Goal: Information Seeking & Learning: Find contact information

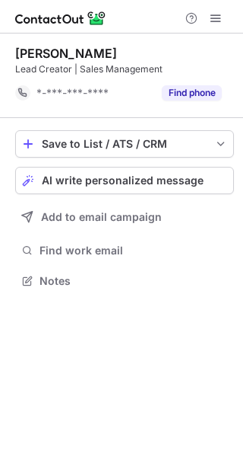
scroll to position [269, 243]
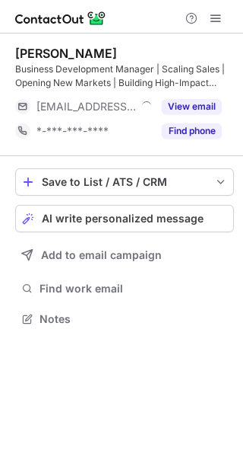
scroll to position [307, 243]
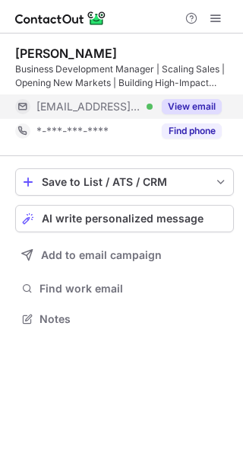
click at [154, 116] on div "View email" at bounding box center [187, 106] width 69 height 24
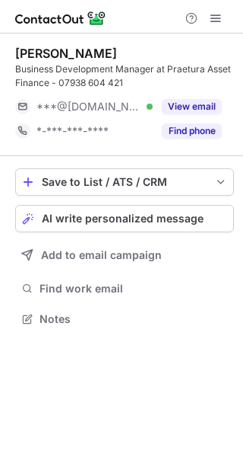
scroll to position [307, 243]
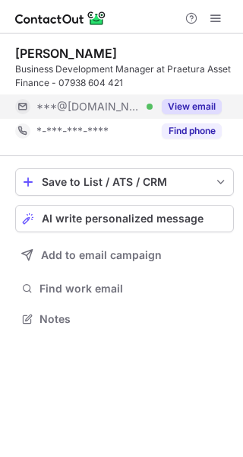
click at [126, 102] on span "***@hotmail.co.uk" at bounding box center [89, 107] width 105 height 14
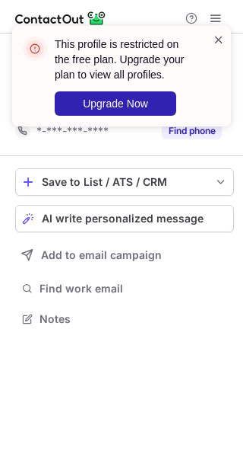
click at [221, 37] on span at bounding box center [219, 39] width 12 height 15
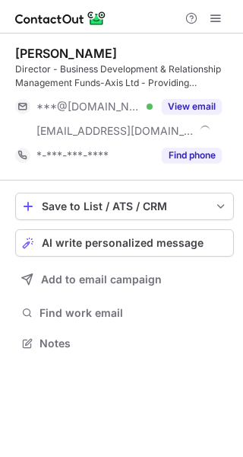
scroll to position [332, 243]
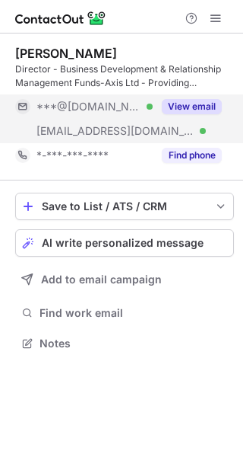
click at [132, 141] on div "[EMAIL_ADDRESS][DOMAIN_NAME] Verified" at bounding box center [84, 131] width 138 height 24
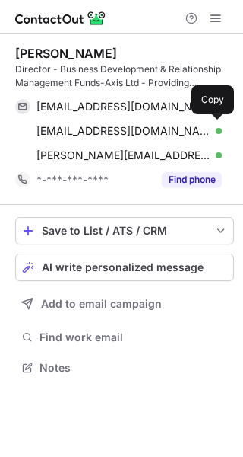
scroll to position [356, 243]
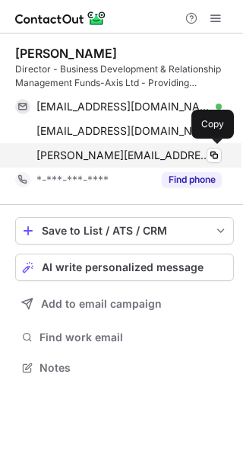
click at [117, 150] on span "neil.williams@funds-axis.com" at bounding box center [124, 155] width 174 height 14
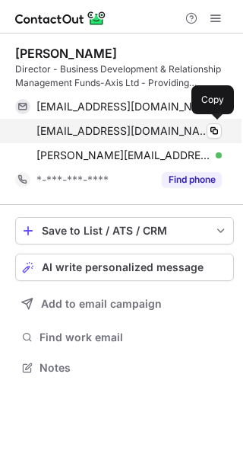
click at [169, 130] on span "silverghost53@ntlworld.com" at bounding box center [124, 131] width 174 height 14
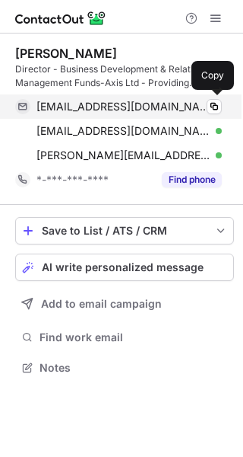
click at [141, 101] on span "wneil707@gmail.com" at bounding box center [124, 107] width 174 height 14
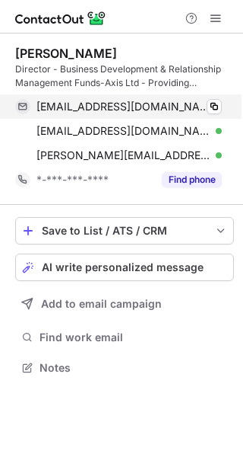
click at [141, 101] on span "wneil707@gmail.com" at bounding box center [124, 107] width 174 height 14
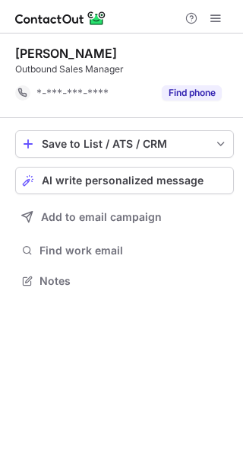
scroll to position [269, 243]
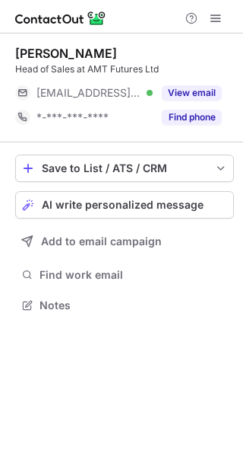
scroll to position [8, 8]
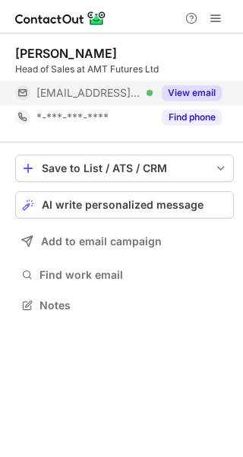
click at [93, 90] on span "***@saxomarkets.com" at bounding box center [89, 93] width 105 height 14
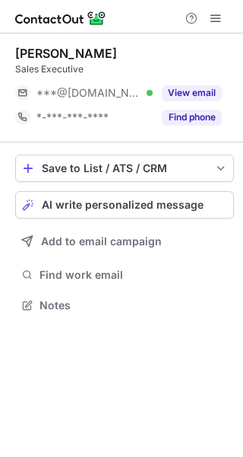
scroll to position [8, 8]
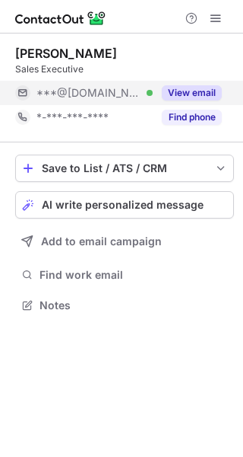
click at [138, 92] on div "***@[DOMAIN_NAME] Verified" at bounding box center [95, 93] width 116 height 14
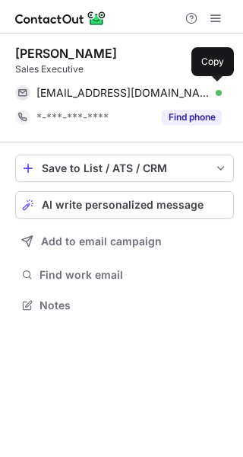
click at [138, 92] on span "downes88@hotmail.com" at bounding box center [124, 93] width 174 height 14
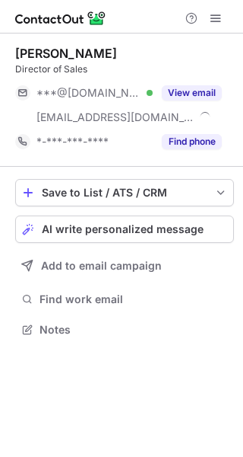
scroll to position [318, 243]
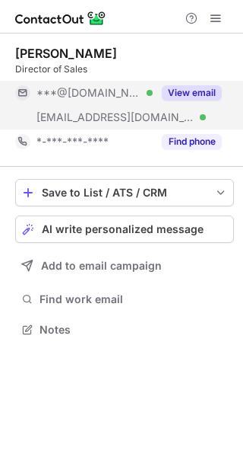
click at [154, 116] on span "***@formbyhallgolfresort.co.uk" at bounding box center [116, 117] width 158 height 14
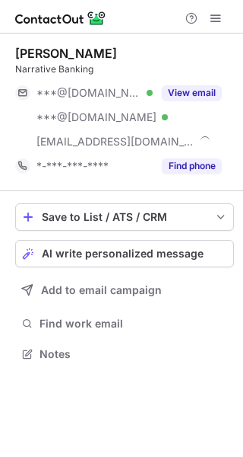
scroll to position [342, 243]
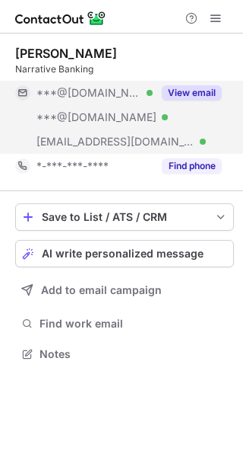
click at [152, 151] on div "***@narrativebanking.com Verified" at bounding box center [84, 141] width 138 height 24
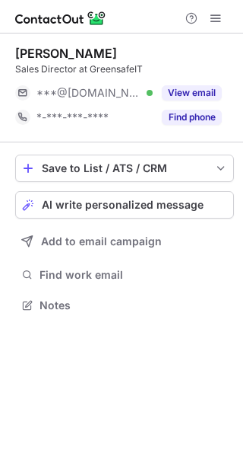
scroll to position [8, 8]
click at [139, 95] on div "***@live.co.uk Verified" at bounding box center [95, 93] width 116 height 14
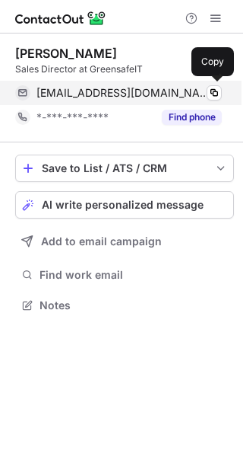
click at [141, 95] on span "warrenplayford@live.co.uk" at bounding box center [124, 93] width 174 height 14
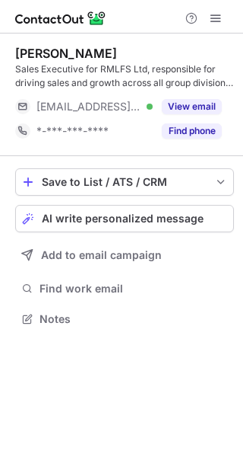
scroll to position [307, 243]
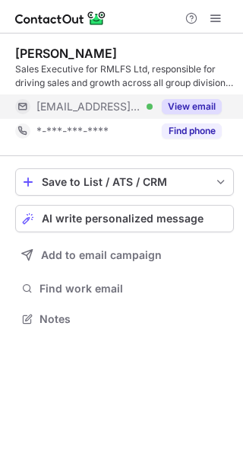
click at [125, 103] on div "[EMAIL_ADDRESS][DOMAIN_NAME] Verified" at bounding box center [95, 107] width 116 height 14
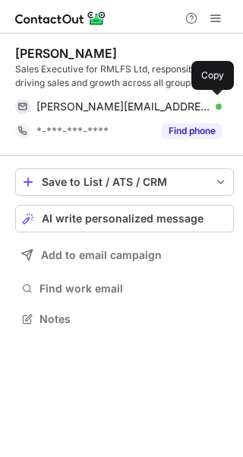
click at [125, 103] on span "[PERSON_NAME][EMAIL_ADDRESS][DOMAIN_NAME]" at bounding box center [124, 107] width 174 height 14
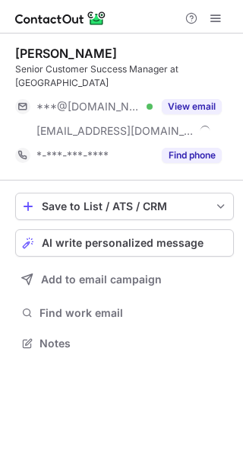
scroll to position [318, 243]
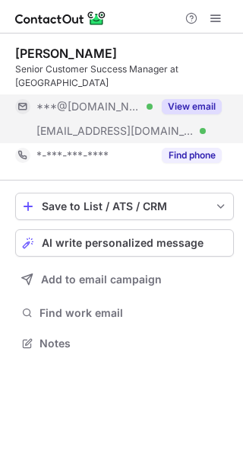
click at [113, 119] on div "***@chillblast.com Verified" at bounding box center [84, 131] width 138 height 24
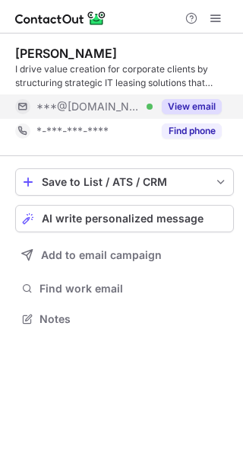
scroll to position [307, 243]
click at [148, 104] on div "***@[DOMAIN_NAME] Verified" at bounding box center [95, 107] width 116 height 14
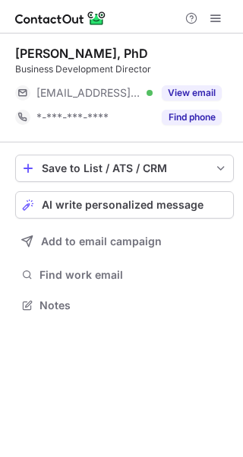
scroll to position [8, 8]
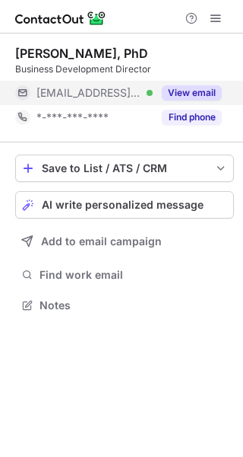
click at [127, 95] on span "[EMAIL_ADDRESS][DOMAIN_NAME]" at bounding box center [89, 93] width 105 height 14
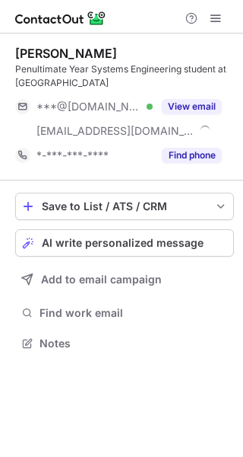
scroll to position [332, 243]
click at [135, 119] on div "***@wixsite.com" at bounding box center [84, 131] width 138 height 24
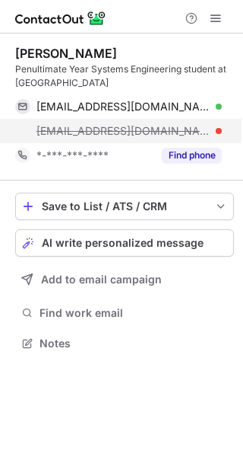
click at [134, 133] on span "abhijithpradeep@wixsite.com" at bounding box center [124, 131] width 174 height 14
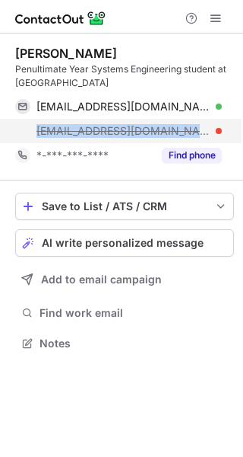
click at [134, 133] on span "abhijithpradeep@wixsite.com" at bounding box center [124, 131] width 174 height 14
copy span "abhijithpradeep@wixsite.com"
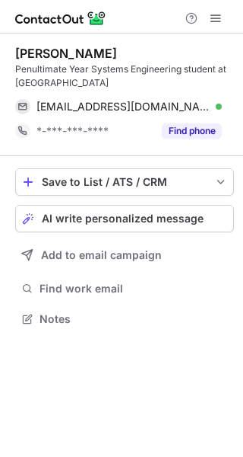
scroll to position [307, 243]
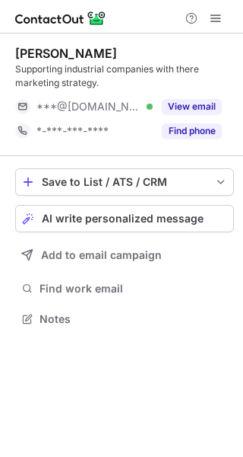
scroll to position [307, 243]
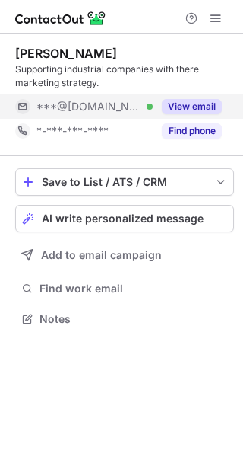
click at [94, 113] on div "***@gmail.com Verified" at bounding box center [84, 106] width 138 height 24
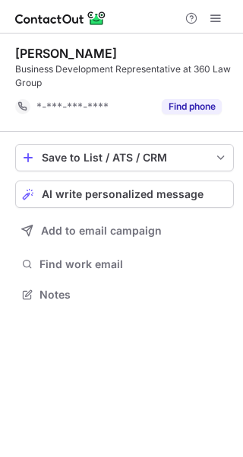
scroll to position [283, 243]
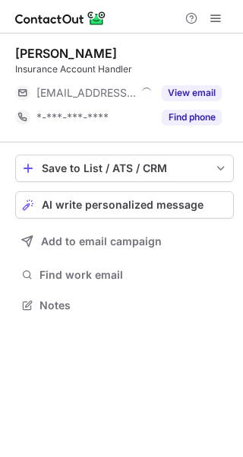
scroll to position [8, 8]
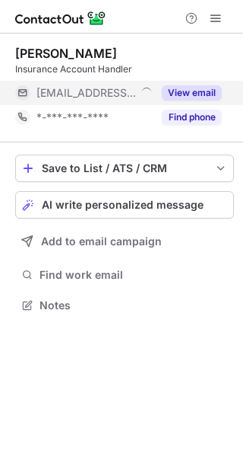
click at [154, 86] on div "View email" at bounding box center [187, 93] width 69 height 24
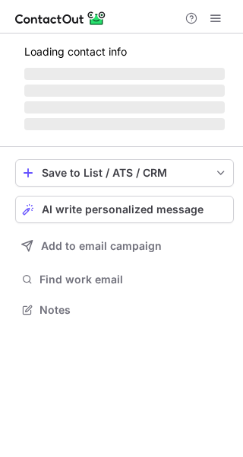
scroll to position [307, 243]
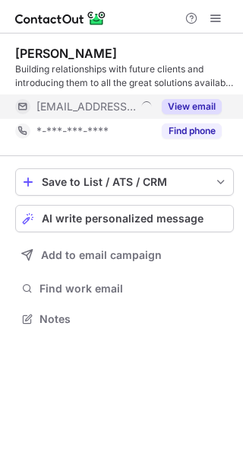
click at [151, 110] on div at bounding box center [147, 107] width 14 height 14
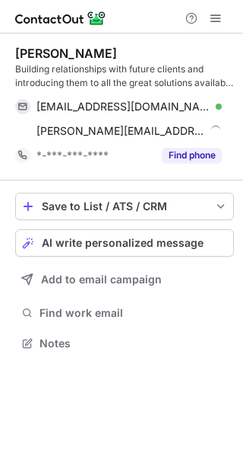
scroll to position [332, 243]
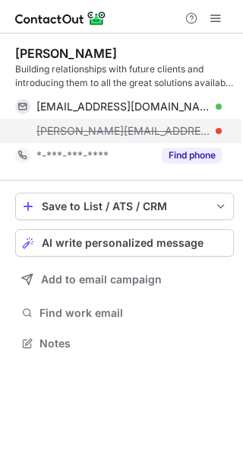
click at [143, 129] on span "tony@thedirectoryguys.co.uk" at bounding box center [124, 131] width 174 height 14
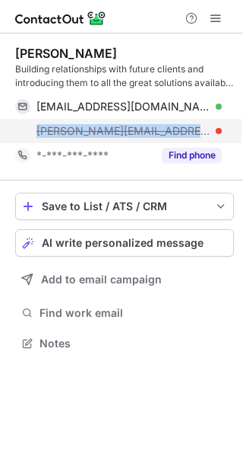
click at [143, 129] on span "tony@thedirectoryguys.co.uk" at bounding box center [124, 131] width 174 height 14
copy span "tony@thedirectoryguys.co.uk"
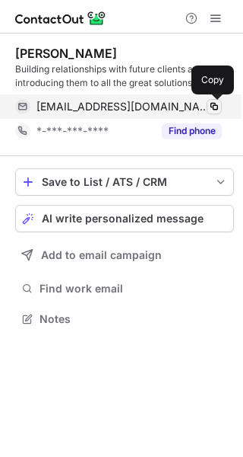
scroll to position [307, 243]
click at [118, 107] on span "tdent@parallel-group.co.uk" at bounding box center [124, 107] width 174 height 14
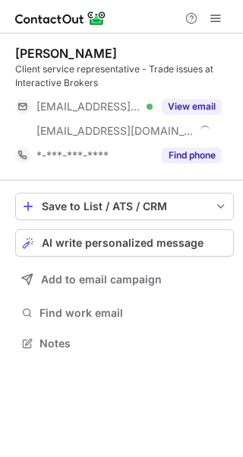
scroll to position [332, 243]
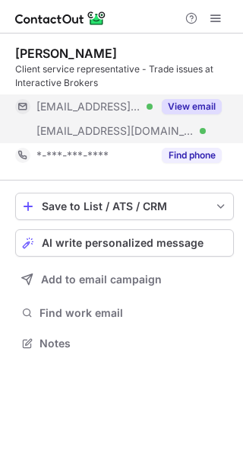
click at [103, 134] on span "[EMAIL_ADDRESS][DOMAIN_NAME]" at bounding box center [116, 131] width 158 height 14
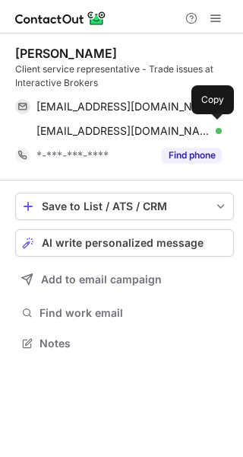
click at [103, 134] on span "[EMAIL_ADDRESS][DOMAIN_NAME]" at bounding box center [124, 131] width 174 height 14
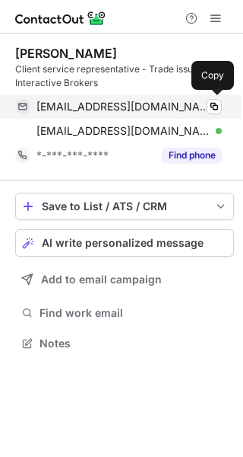
click at [71, 109] on span "[EMAIL_ADDRESS][DOMAIN_NAME]" at bounding box center [124, 107] width 174 height 14
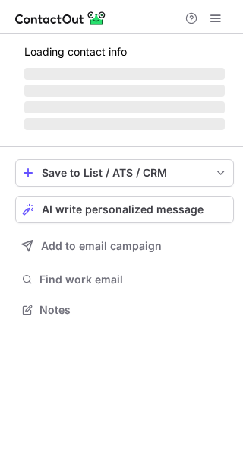
scroll to position [307, 243]
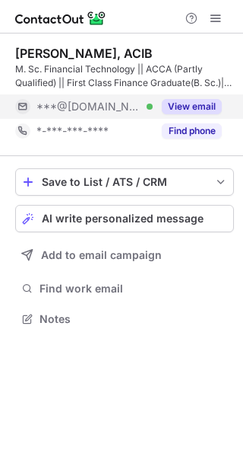
click at [133, 107] on div "***@[DOMAIN_NAME] Verified" at bounding box center [95, 107] width 116 height 14
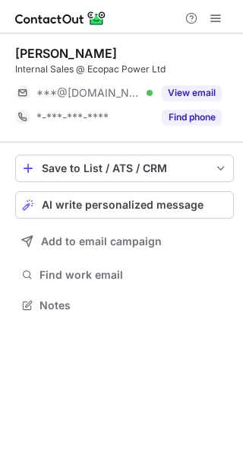
scroll to position [8, 8]
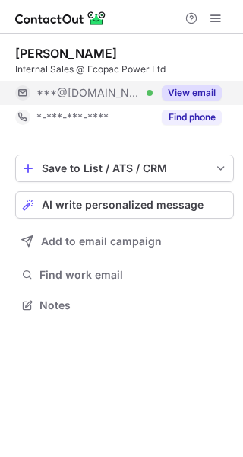
click at [100, 98] on span "***@[DOMAIN_NAME]" at bounding box center [89, 93] width 105 height 14
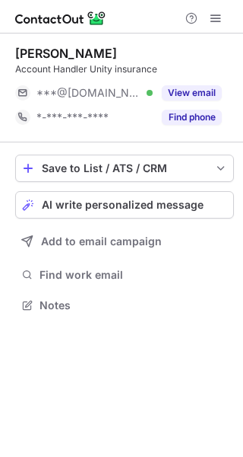
scroll to position [8, 8]
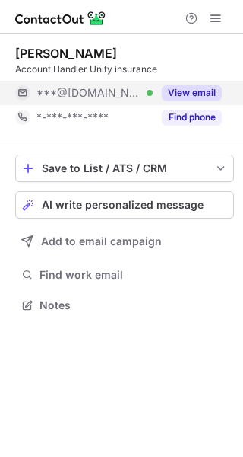
click at [145, 93] on div "***@gmail.com Verified" at bounding box center [95, 93] width 116 height 14
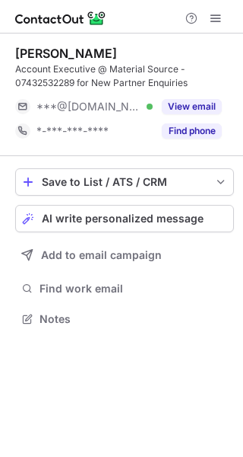
scroll to position [307, 243]
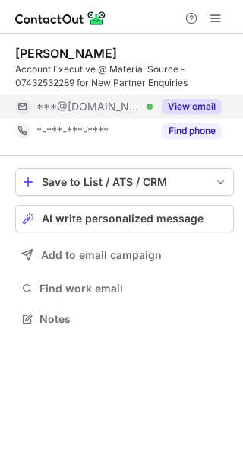
click at [123, 106] on span "***@[DOMAIN_NAME]" at bounding box center [89, 107] width 105 height 14
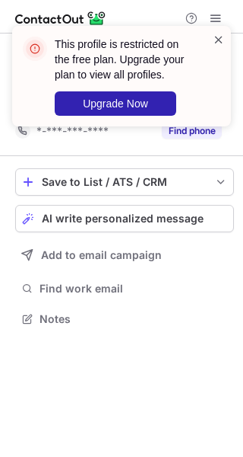
click at [223, 36] on span at bounding box center [219, 39] width 12 height 15
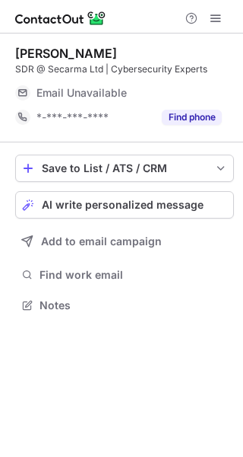
scroll to position [8, 8]
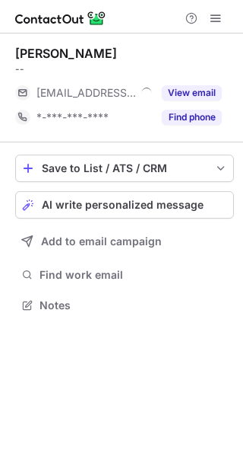
scroll to position [8, 8]
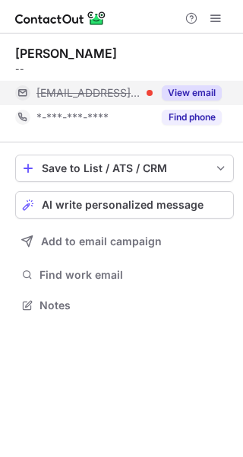
click at [138, 90] on span "***@cmogroup.com" at bounding box center [89, 93] width 105 height 14
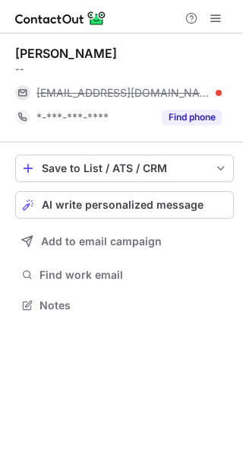
click at [138, 90] on span "tiegan.franklin@cmogroup.com" at bounding box center [124, 93] width 174 height 14
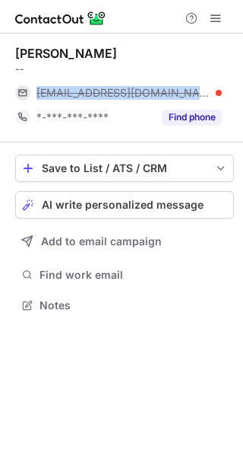
click at [138, 90] on span "tiegan.franklin@cmogroup.com" at bounding box center [124, 93] width 174 height 14
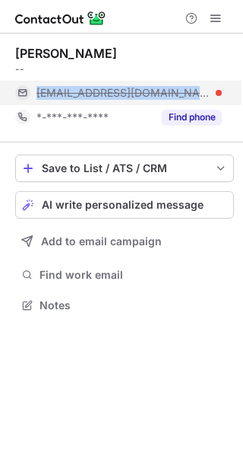
click at [138, 90] on span "tiegan.franklin@cmogroup.com" at bounding box center [124, 93] width 174 height 14
copy span "tiegan.franklin@cmogroup.com"
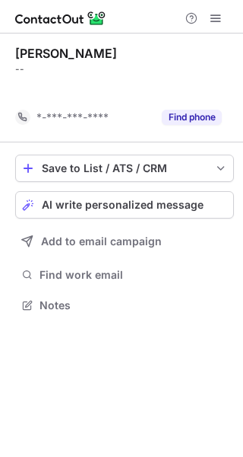
scroll to position [269, 243]
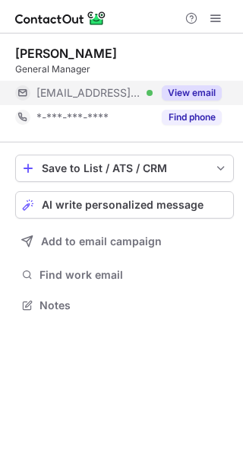
scroll to position [8, 8]
click at [121, 96] on span "[EMAIL_ADDRESS][DOMAIN_NAME]" at bounding box center [89, 93] width 105 height 14
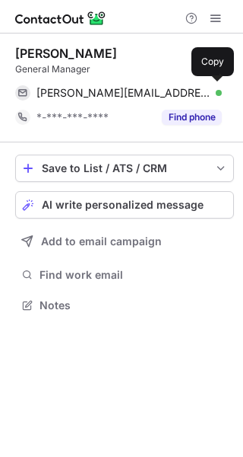
click at [121, 96] on span "[PERSON_NAME][EMAIL_ADDRESS][PERSON_NAME][DOMAIN_NAME]" at bounding box center [124, 93] width 174 height 14
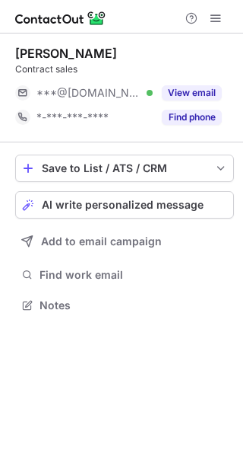
scroll to position [8, 8]
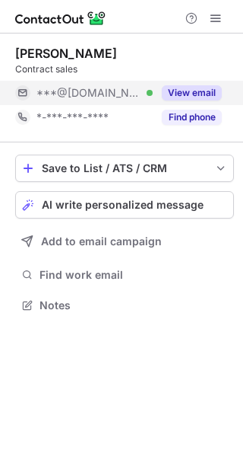
click at [147, 103] on div "***@outlook.com Verified" at bounding box center [84, 93] width 138 height 24
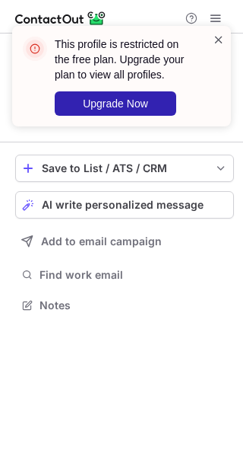
click at [217, 36] on span at bounding box center [219, 39] width 12 height 15
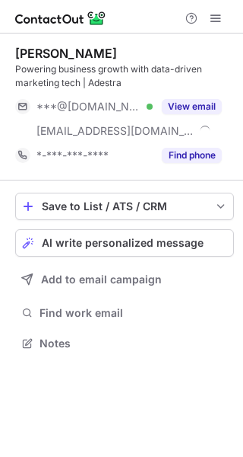
scroll to position [332, 243]
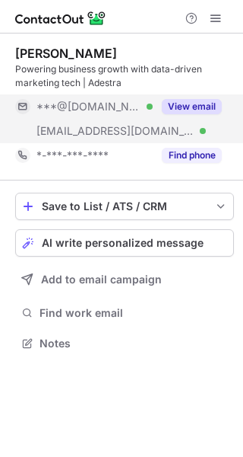
click at [138, 127] on span "***@uplandsoftware.com" at bounding box center [116, 131] width 158 height 14
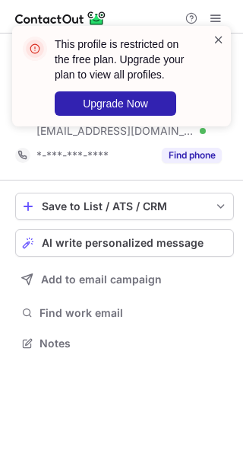
click at [219, 41] on span at bounding box center [219, 39] width 12 height 15
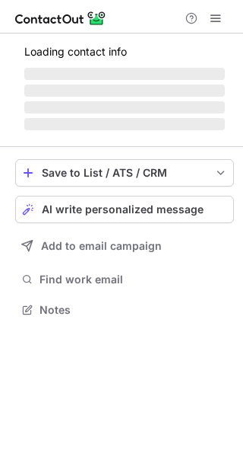
scroll to position [307, 243]
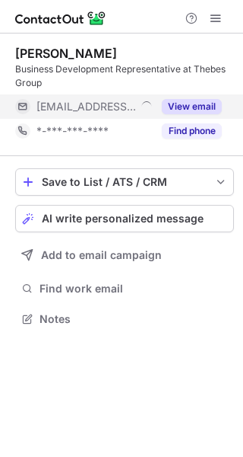
click at [124, 115] on div "[EMAIL_ADDRESS][DOMAIN_NAME]" at bounding box center [84, 106] width 138 height 24
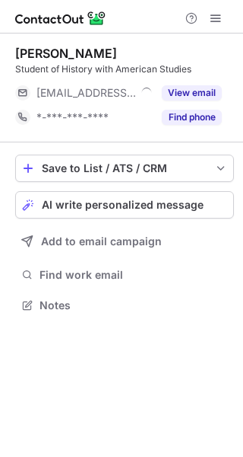
scroll to position [8, 8]
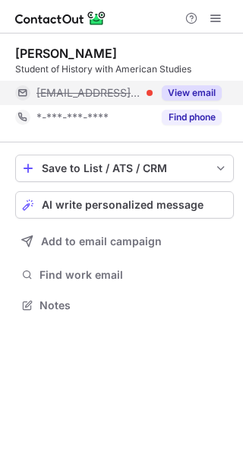
click at [75, 99] on span "[EMAIL_ADDRESS][DOMAIN_NAME]" at bounding box center [89, 93] width 105 height 14
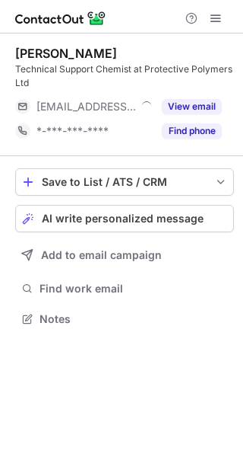
scroll to position [307, 243]
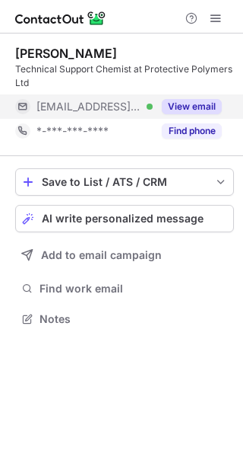
click at [134, 103] on span "***@protectivepolymers.com" at bounding box center [89, 107] width 105 height 14
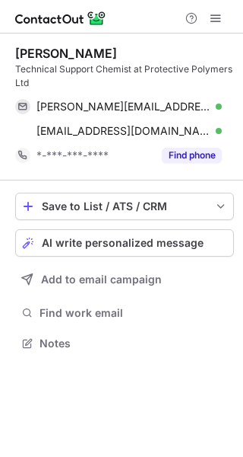
scroll to position [332, 243]
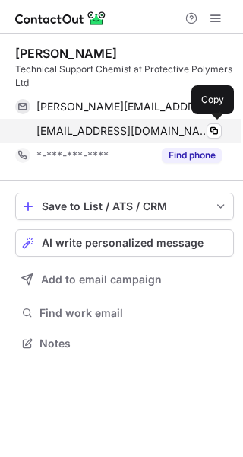
click at [128, 125] on span "pfisher@protectivepolymers.com" at bounding box center [124, 131] width 174 height 14
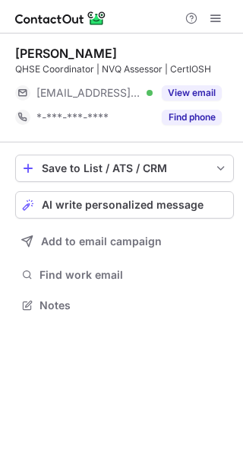
scroll to position [8, 8]
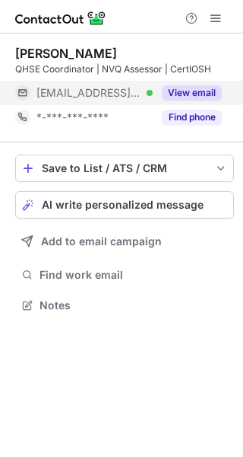
click at [167, 86] on button "View email" at bounding box center [192, 92] width 60 height 15
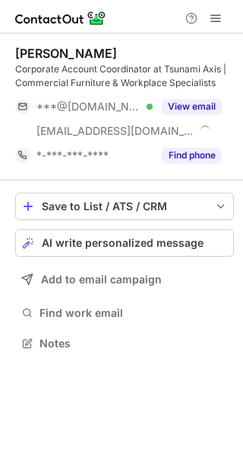
scroll to position [332, 243]
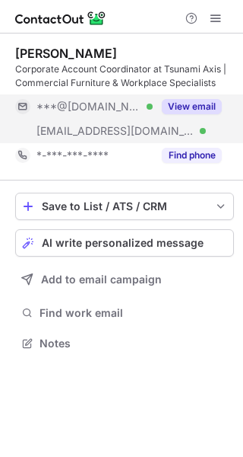
click at [123, 132] on span "***@tsunami-axis.com" at bounding box center [116, 131] width 158 height 14
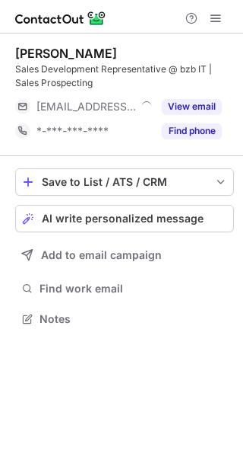
scroll to position [307, 243]
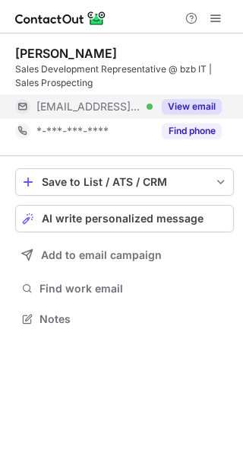
click at [141, 115] on div "[EMAIL_ADDRESS][DOMAIN_NAME] Verified" at bounding box center [84, 106] width 138 height 24
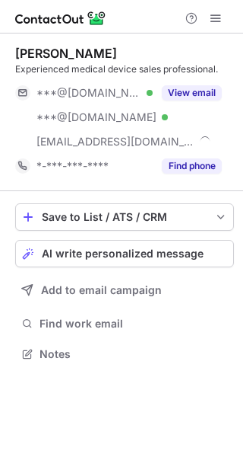
scroll to position [342, 243]
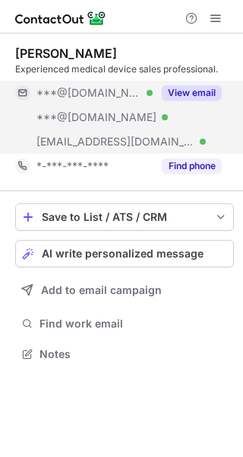
click at [128, 144] on span "***@medovate.co.uk" at bounding box center [116, 142] width 158 height 14
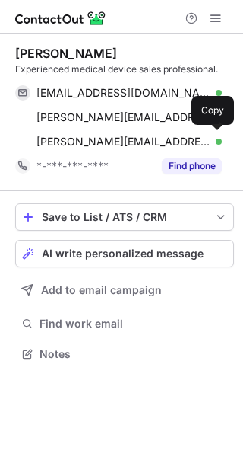
click at [128, 144] on span "craig.sturdy@medovate.co.uk" at bounding box center [124, 142] width 174 height 14
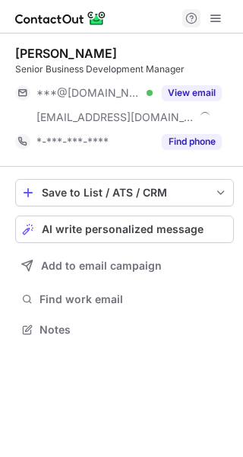
scroll to position [318, 243]
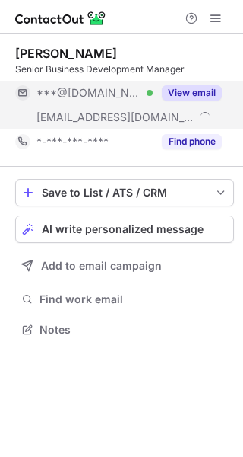
click at [125, 110] on span "[EMAIL_ADDRESS][DOMAIN_NAME]" at bounding box center [116, 117] width 158 height 14
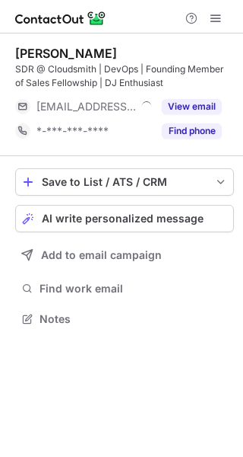
scroll to position [307, 243]
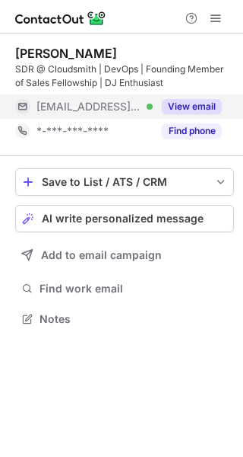
click at [126, 105] on span "[EMAIL_ADDRESS][DOMAIN_NAME]" at bounding box center [89, 107] width 105 height 14
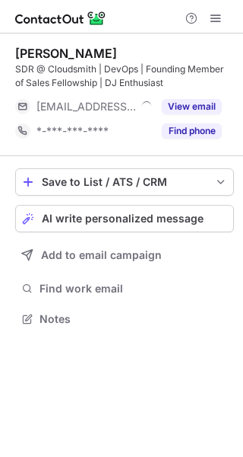
scroll to position [307, 243]
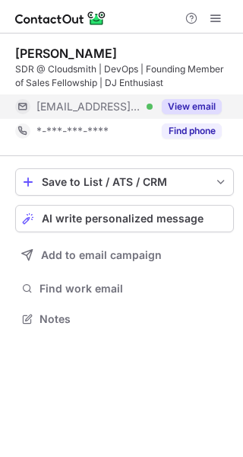
click at [151, 116] on div "***@cloudsmith.com Verified" at bounding box center [84, 106] width 138 height 24
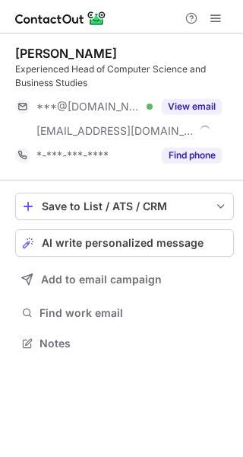
scroll to position [332, 243]
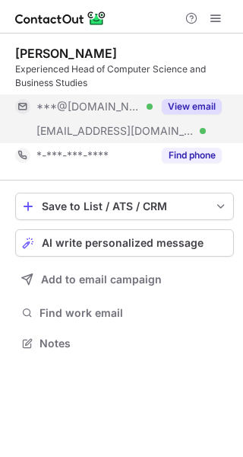
click at [132, 129] on span "***@stjamesboys.co.uk" at bounding box center [116, 131] width 158 height 14
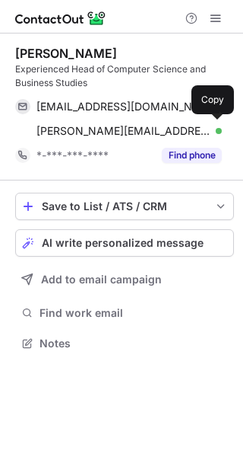
click at [132, 129] on span "k.nahal@stjamesboys.co.uk" at bounding box center [124, 131] width 174 height 14
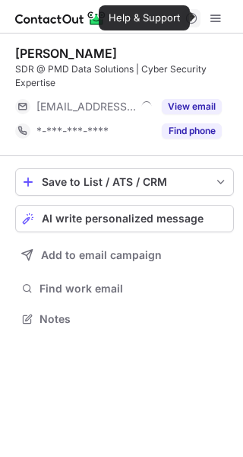
scroll to position [307, 243]
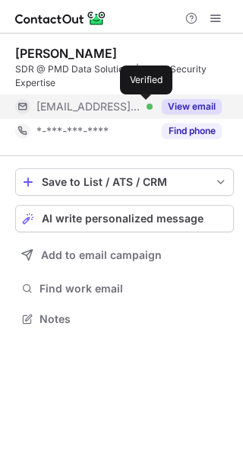
click at [147, 105] on div at bounding box center [150, 106] width 6 height 6
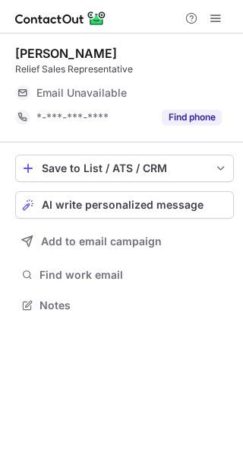
scroll to position [8, 8]
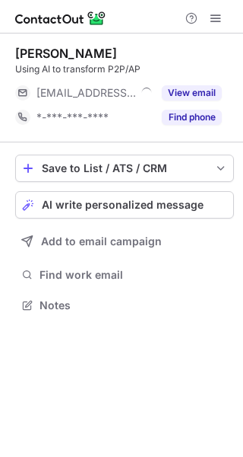
scroll to position [8, 8]
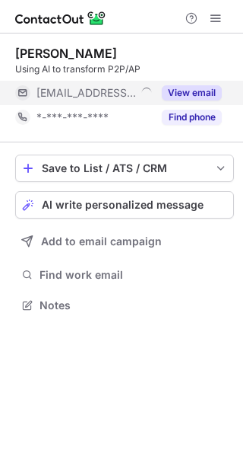
click at [153, 97] on div "View email" at bounding box center [187, 93] width 69 height 24
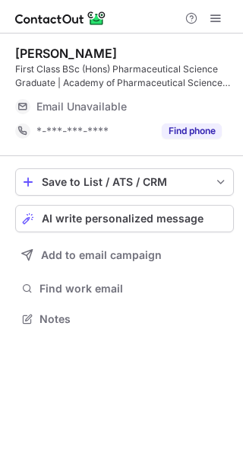
scroll to position [307, 243]
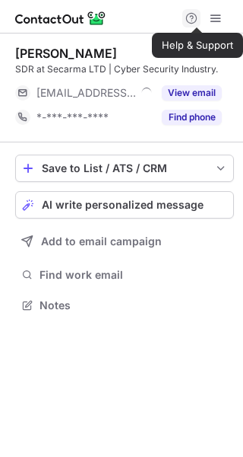
scroll to position [8, 8]
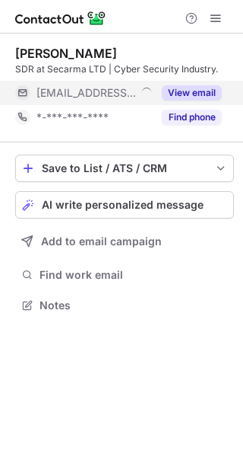
click at [127, 89] on span "[EMAIL_ADDRESS][DOMAIN_NAME]" at bounding box center [87, 93] width 100 height 14
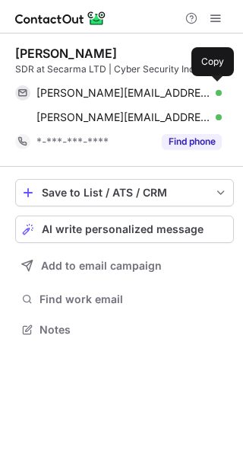
scroll to position [318, 243]
click at [127, 89] on span "[PERSON_NAME][EMAIL_ADDRESS][PERSON_NAME][DOMAIN_NAME]" at bounding box center [124, 93] width 174 height 14
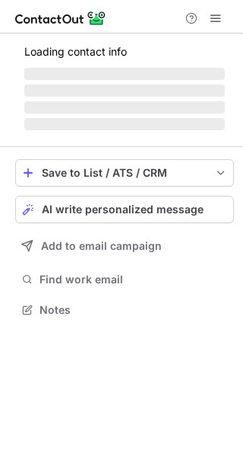
scroll to position [8, 8]
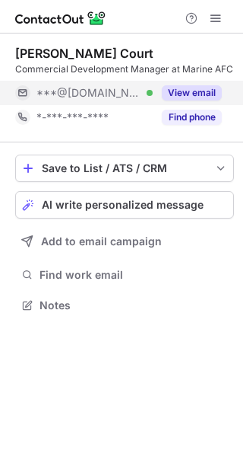
click at [115, 94] on div "***@gmail.com Verified" at bounding box center [95, 93] width 116 height 14
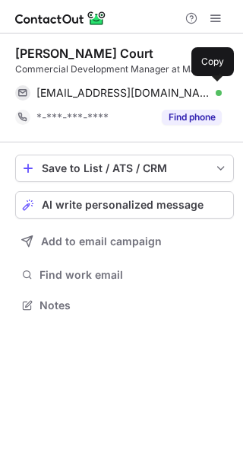
click at [115, 94] on span "darrencourtfootball@gmail.com" at bounding box center [124, 93] width 174 height 14
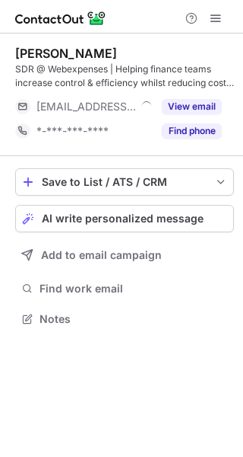
scroll to position [307, 243]
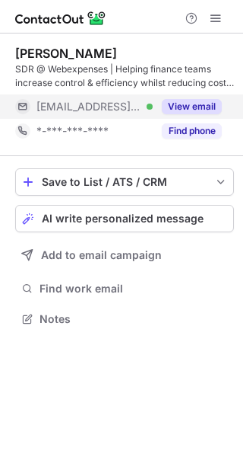
click at [125, 103] on span "***@webexpenses.com" at bounding box center [89, 107] width 105 height 14
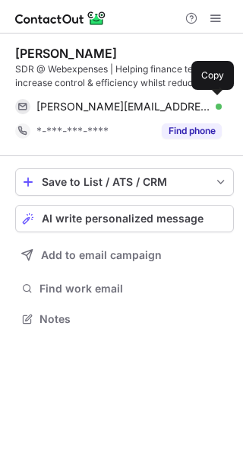
click at [125, 103] on span "james.morgan@webexpenses.com" at bounding box center [124, 107] width 174 height 14
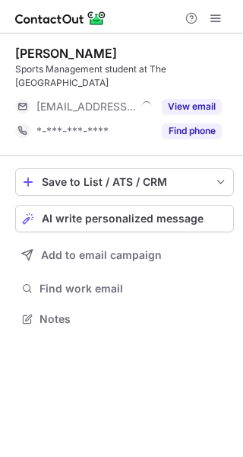
scroll to position [307, 243]
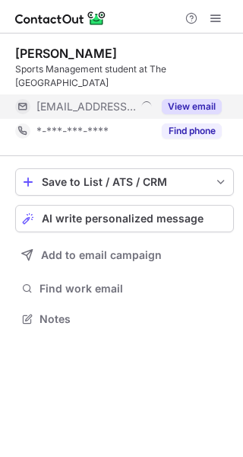
click at [100, 107] on span "[EMAIL_ADDRESS][DOMAIN_NAME]" at bounding box center [87, 107] width 100 height 14
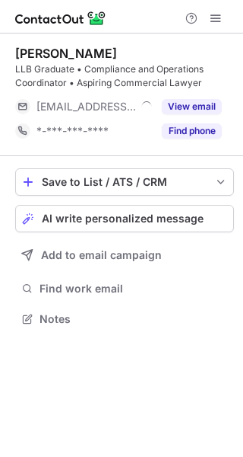
scroll to position [307, 243]
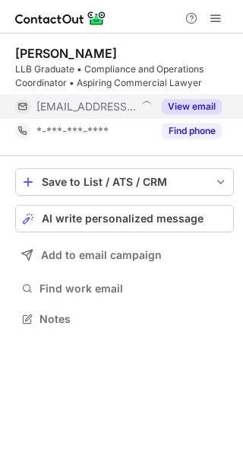
click at [140, 107] on div at bounding box center [147, 107] width 14 height 14
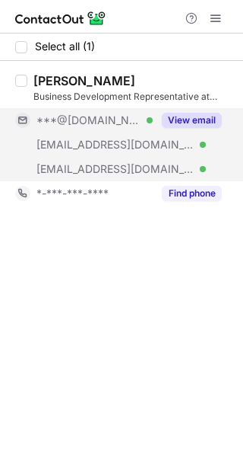
click at [115, 148] on span "[EMAIL_ADDRESS][DOMAIN_NAME]" at bounding box center [116, 145] width 158 height 14
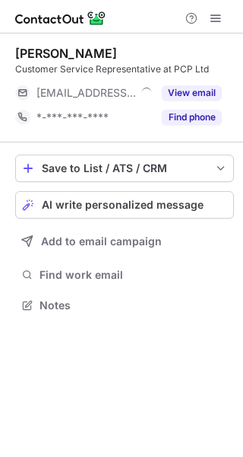
scroll to position [8, 8]
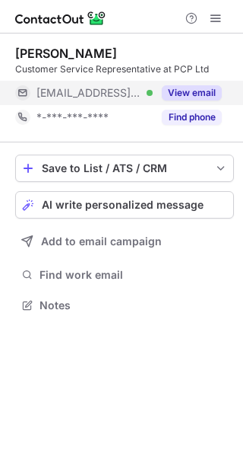
click at [142, 94] on div "***@pcpltd.net Verified" at bounding box center [95, 93] width 116 height 14
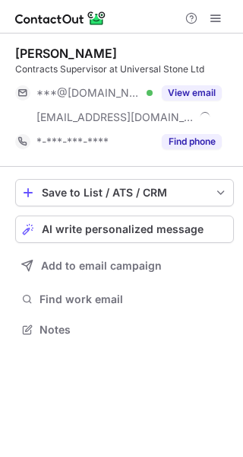
scroll to position [318, 243]
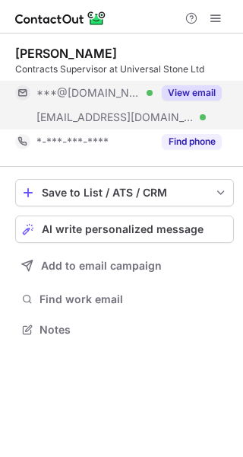
click at [144, 107] on div "***@universalstone.co.uk Verified" at bounding box center [84, 117] width 138 height 24
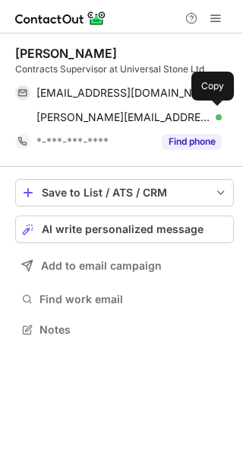
click at [144, 107] on div "steve.watson@universalstone.co.uk Verified Copy" at bounding box center [118, 117] width 207 height 24
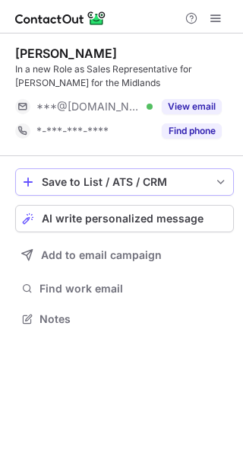
scroll to position [307, 243]
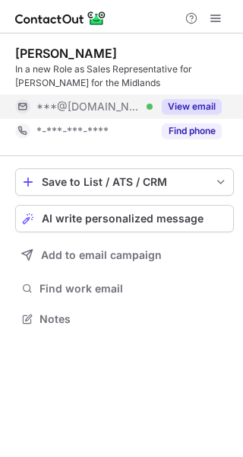
click at [126, 103] on div "***@aol.com Verified" at bounding box center [95, 107] width 116 height 14
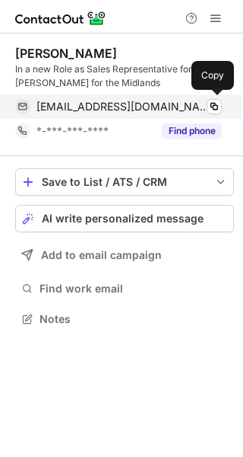
click at [121, 110] on span "garycornhill@aol.com" at bounding box center [124, 107] width 174 height 14
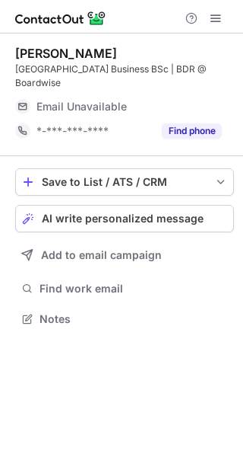
scroll to position [307, 243]
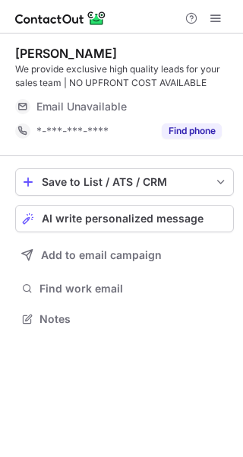
scroll to position [307, 243]
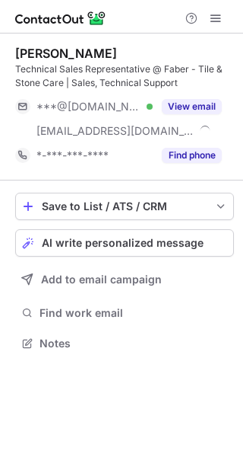
scroll to position [332, 243]
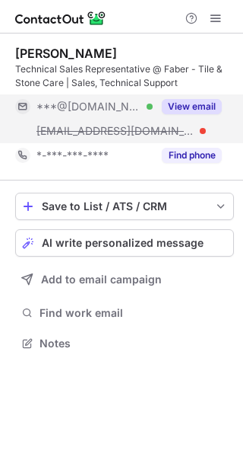
click at [142, 128] on span "***@tilinglogistics.co.uk" at bounding box center [116, 131] width 158 height 14
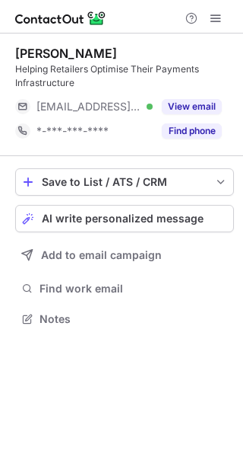
scroll to position [307, 243]
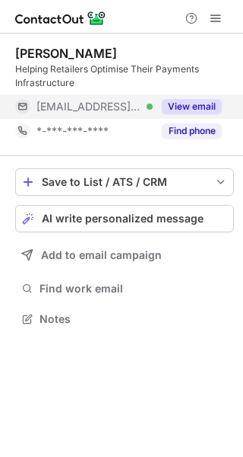
click at [82, 108] on span "***@qub.ac.uk" at bounding box center [89, 107] width 105 height 14
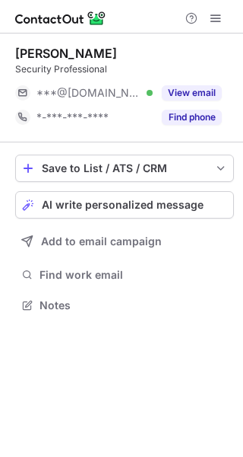
scroll to position [8, 8]
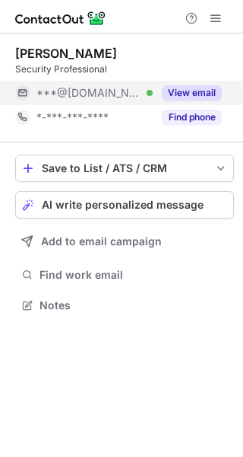
click at [148, 89] on div "***@yahoo.co.uk Verified" at bounding box center [95, 93] width 116 height 14
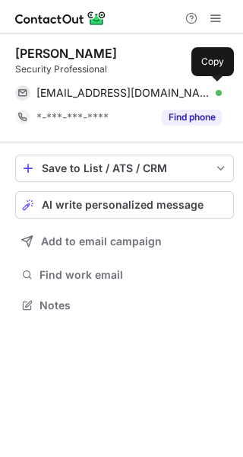
click at [148, 89] on span "kattaskerfree@yahoo.co.uk" at bounding box center [124, 93] width 174 height 14
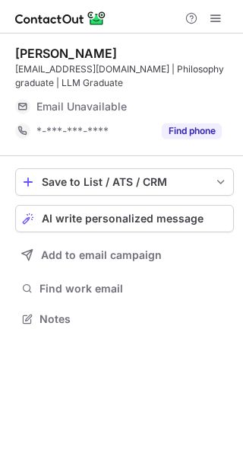
scroll to position [307, 243]
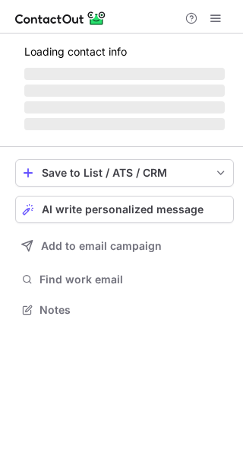
scroll to position [300, 243]
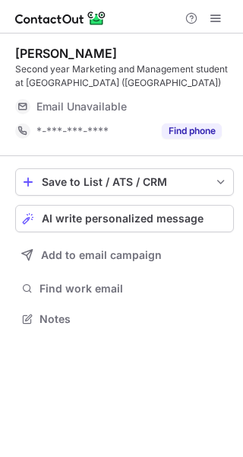
scroll to position [307, 243]
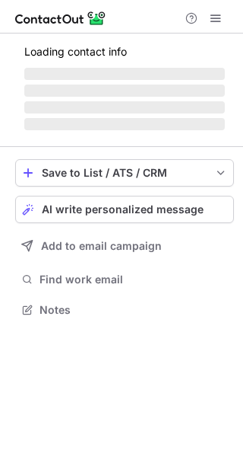
scroll to position [318, 243]
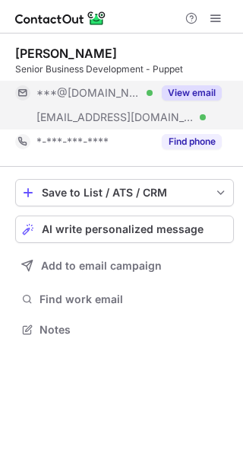
click at [126, 98] on div "***@gmail.com Verified" at bounding box center [95, 93] width 116 height 14
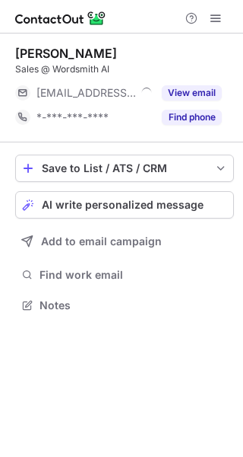
scroll to position [8, 8]
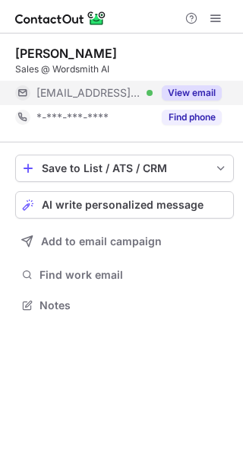
click at [129, 95] on div "[EMAIL_ADDRESS][URL] Verified" at bounding box center [95, 93] width 116 height 14
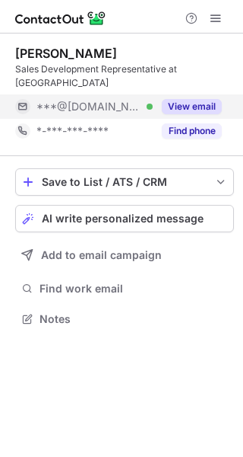
scroll to position [8, 8]
click at [139, 100] on div "***@gmail.com Verified" at bounding box center [95, 107] width 116 height 14
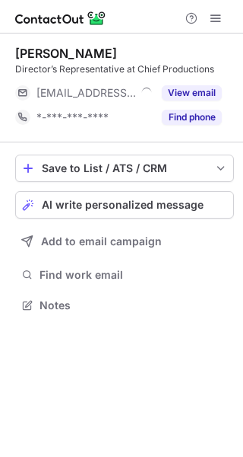
scroll to position [8, 8]
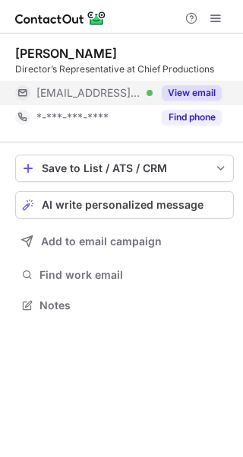
click at [125, 95] on div "***@chief.tv Verified" at bounding box center [95, 93] width 116 height 14
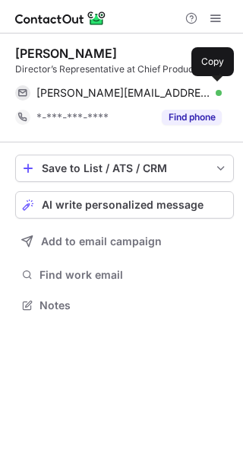
click at [125, 95] on div "megan@chief.tv Verified" at bounding box center [130, 93] width 186 height 14
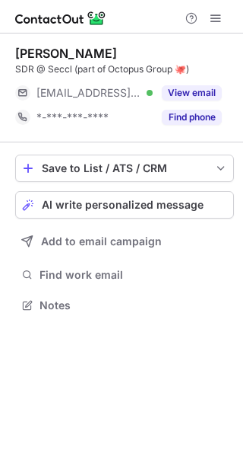
scroll to position [8, 8]
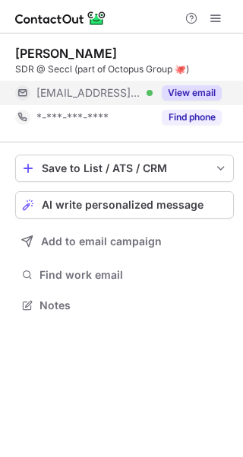
click at [106, 95] on span "***@guidepoint.com" at bounding box center [89, 93] width 105 height 14
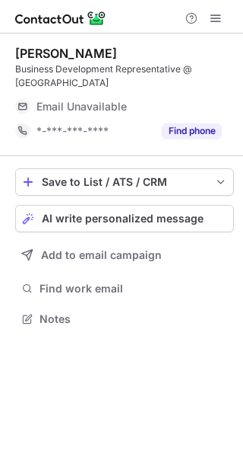
scroll to position [307, 243]
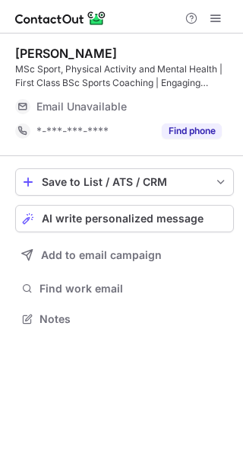
scroll to position [307, 243]
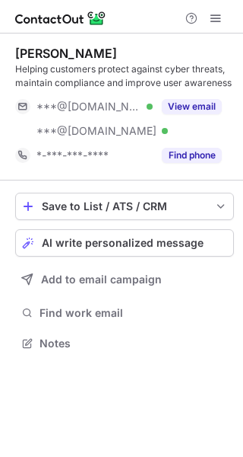
scroll to position [332, 243]
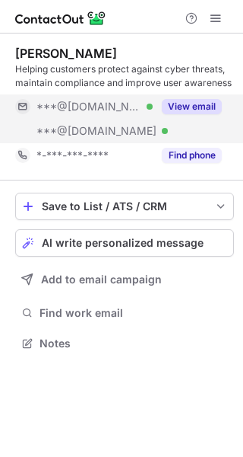
click at [129, 130] on div "***@[DOMAIN_NAME] Verified" at bounding box center [95, 131] width 116 height 14
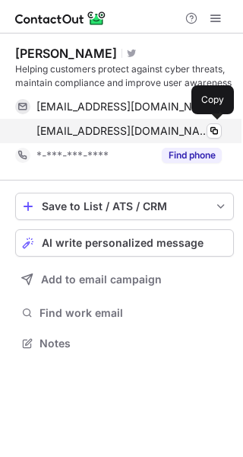
click at [140, 134] on span "[EMAIL_ADDRESS][DOMAIN_NAME]" at bounding box center [124, 131] width 174 height 14
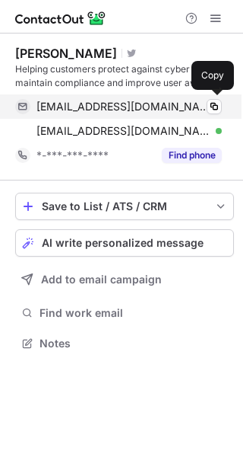
click at [95, 102] on span "[EMAIL_ADDRESS][DOMAIN_NAME]" at bounding box center [124, 107] width 174 height 14
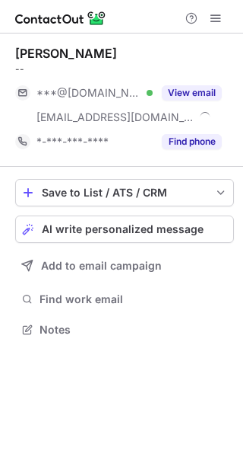
scroll to position [318, 243]
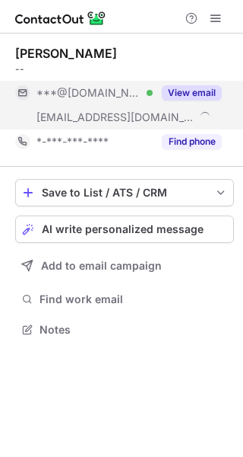
click at [165, 121] on span "***@jradamstransport.co.uk" at bounding box center [116, 117] width 158 height 14
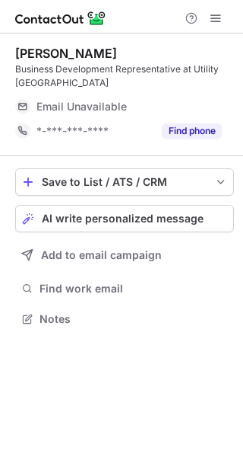
scroll to position [307, 243]
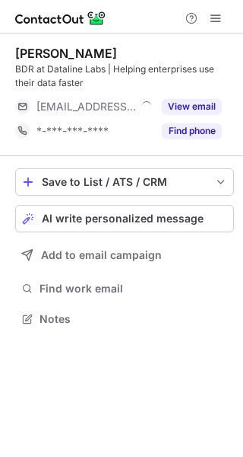
scroll to position [307, 243]
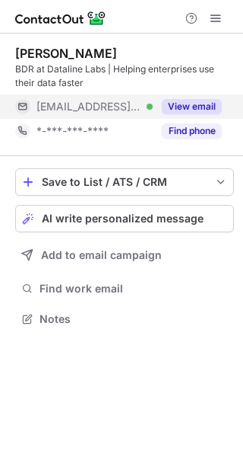
click at [135, 107] on span "***@datalinelabs.com" at bounding box center [89, 107] width 105 height 14
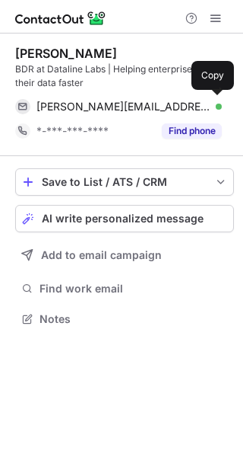
click at [135, 107] on span "david.wood@datalinelabs.com" at bounding box center [124, 107] width 174 height 14
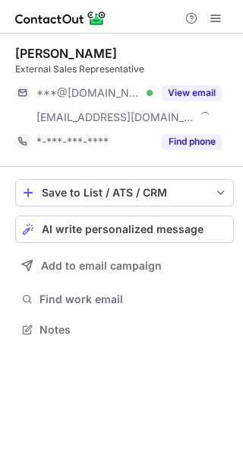
scroll to position [318, 243]
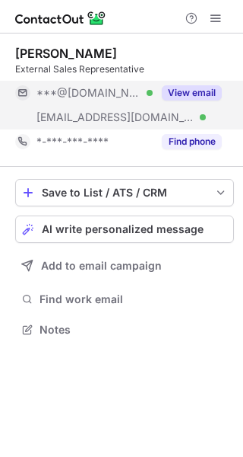
click at [147, 107] on div "[EMAIL_ADDRESS][DOMAIN_NAME] Verified" at bounding box center [84, 117] width 138 height 24
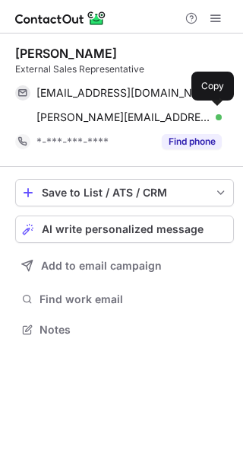
click at [147, 107] on div "[PERSON_NAME][EMAIL_ADDRESS][DOMAIN_NAME] Verified Copy" at bounding box center [118, 117] width 207 height 24
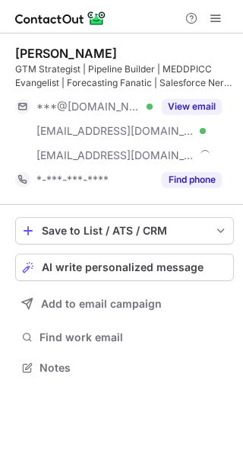
scroll to position [356, 243]
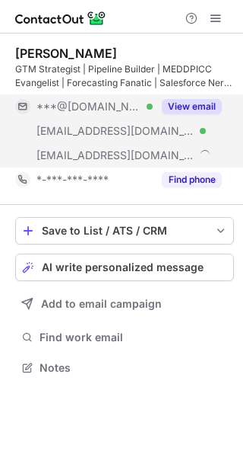
click at [135, 110] on div "***@hotmail.com Verified" at bounding box center [95, 107] width 116 height 14
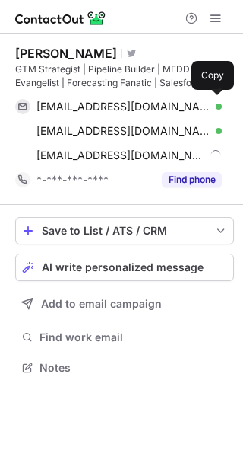
click at [135, 110] on span "rob_leader@hotmail.com" at bounding box center [124, 107] width 174 height 14
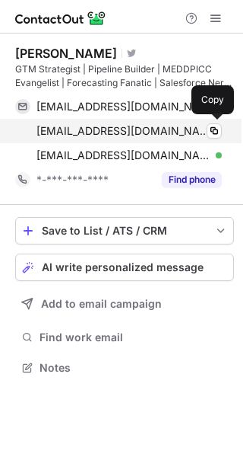
click at [116, 126] on span "rob@robleader.me" at bounding box center [124, 131] width 174 height 14
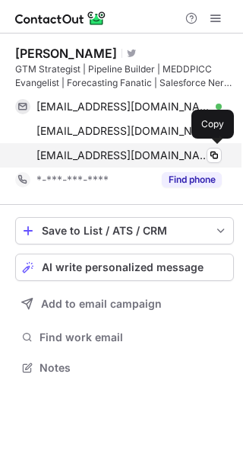
click at [119, 153] on span "r.leader@opustech.co.uk" at bounding box center [124, 155] width 174 height 14
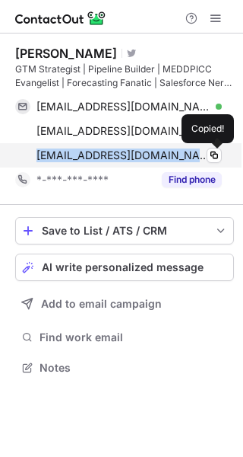
click at [119, 153] on span "r.leader@opustech.co.uk" at bounding box center [124, 155] width 174 height 14
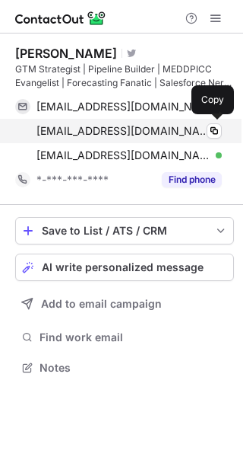
click at [61, 126] on span "rob@robleader.me" at bounding box center [124, 131] width 174 height 14
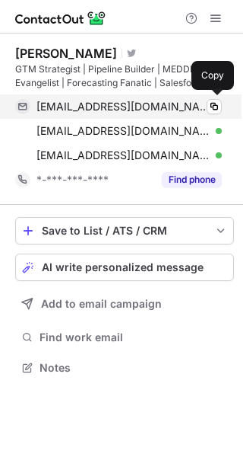
click at [123, 104] on span "rob_leader@hotmail.com" at bounding box center [124, 107] width 174 height 14
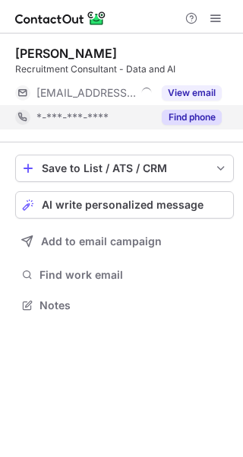
scroll to position [8, 8]
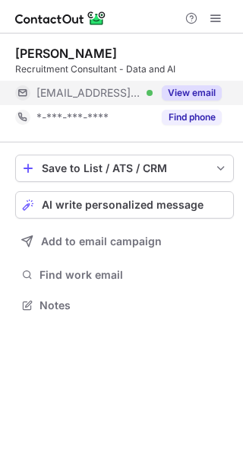
click at [144, 95] on div "***@experis.co.uk Verified" at bounding box center [95, 93] width 116 height 14
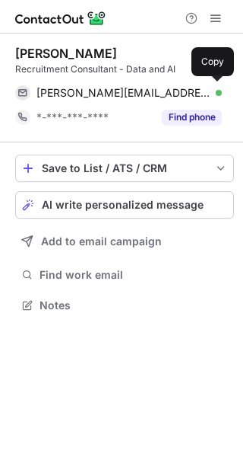
click at [144, 95] on span "bobby.scott@experis.co.uk" at bounding box center [124, 93] width 174 height 14
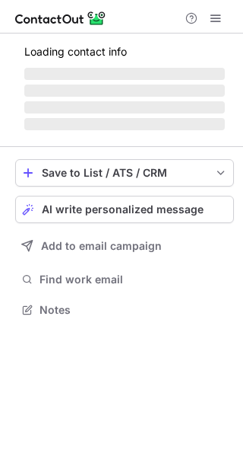
scroll to position [8, 8]
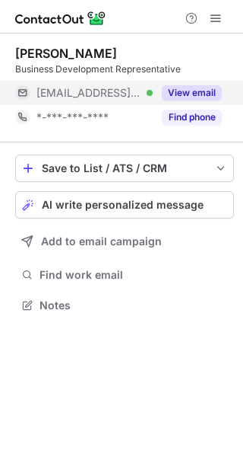
click at [180, 85] on button "View email" at bounding box center [192, 92] width 60 height 15
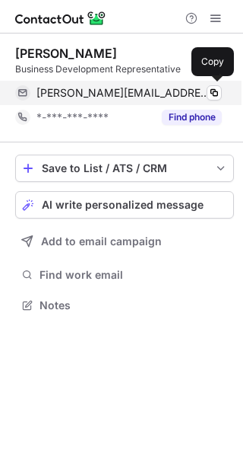
click at [145, 95] on span "simon@passentry.com" at bounding box center [124, 93] width 174 height 14
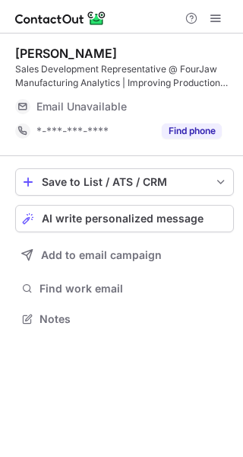
scroll to position [307, 243]
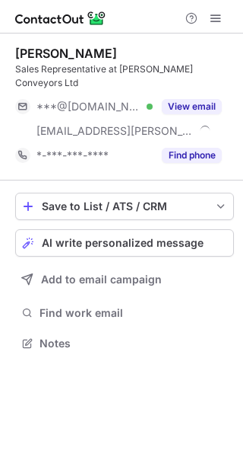
scroll to position [318, 243]
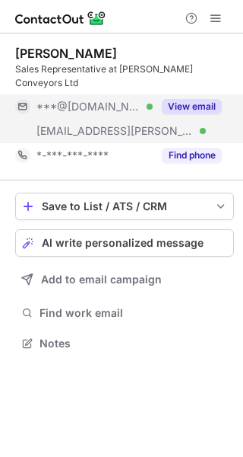
click at [107, 124] on span "[EMAIL_ADDRESS][PERSON_NAME][DOMAIN_NAME]" at bounding box center [116, 131] width 158 height 14
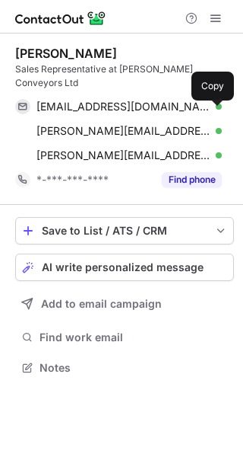
scroll to position [342, 243]
click at [107, 124] on span "[PERSON_NAME][EMAIL_ADDRESS][PERSON_NAME][PERSON_NAME][DOMAIN_NAME]" at bounding box center [124, 131] width 174 height 14
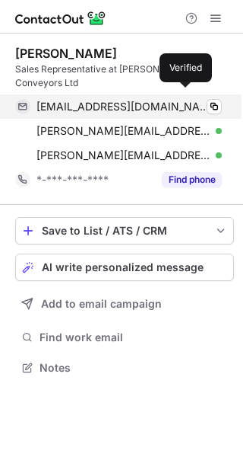
click at [216, 103] on div at bounding box center [219, 106] width 6 height 6
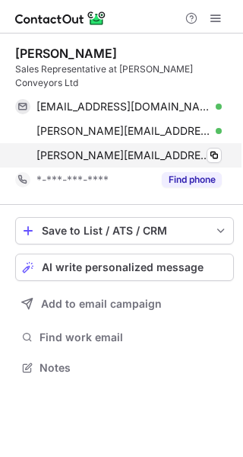
click at [182, 148] on span "[PERSON_NAME][EMAIL_ADDRESS][PERSON_NAME][PERSON_NAME][DOMAIN_NAME]" at bounding box center [124, 155] width 174 height 14
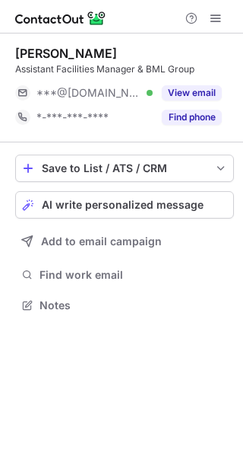
scroll to position [8, 8]
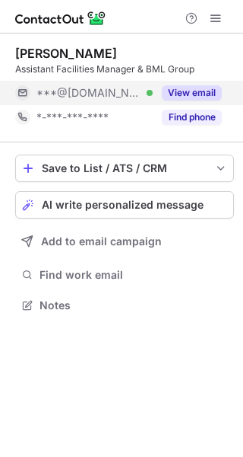
click at [98, 95] on span "***@[DOMAIN_NAME]" at bounding box center [89, 93] width 105 height 14
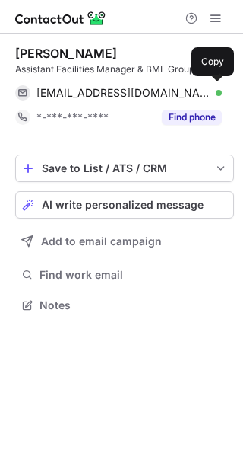
click at [98, 95] on span "[EMAIL_ADDRESS][DOMAIN_NAME]" at bounding box center [124, 93] width 174 height 14
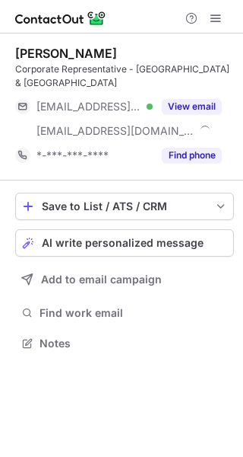
scroll to position [318, 243]
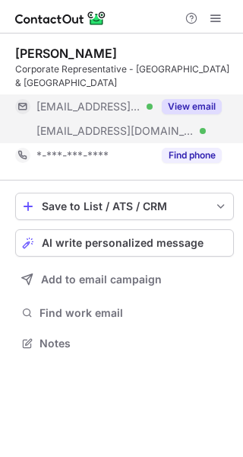
click at [86, 124] on div "[EMAIL_ADDRESS][DOMAIN_NAME] Verified" at bounding box center [84, 131] width 138 height 24
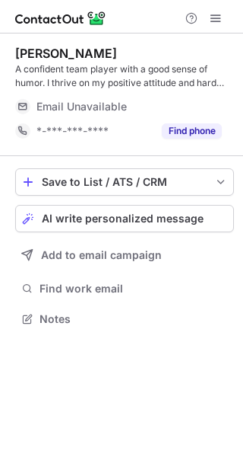
scroll to position [307, 243]
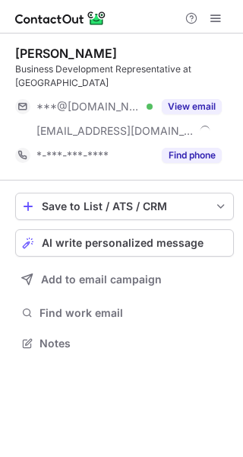
scroll to position [332, 243]
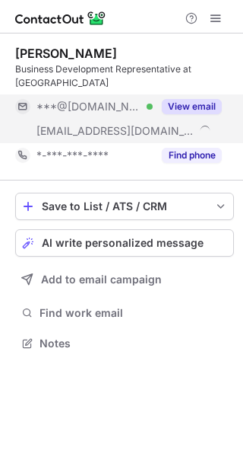
click at [119, 103] on span "***@outlook.com" at bounding box center [89, 107] width 105 height 14
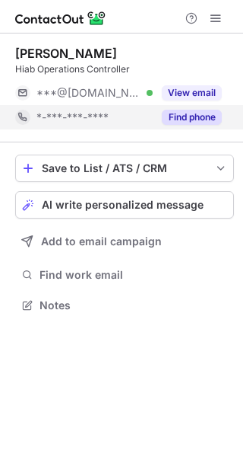
scroll to position [8, 8]
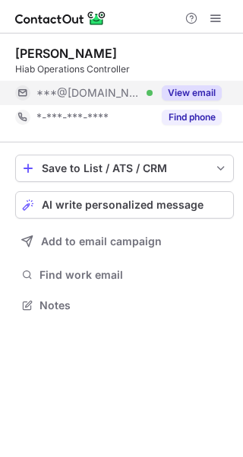
click at [131, 93] on div "***@gmail.com Verified" at bounding box center [95, 93] width 116 height 14
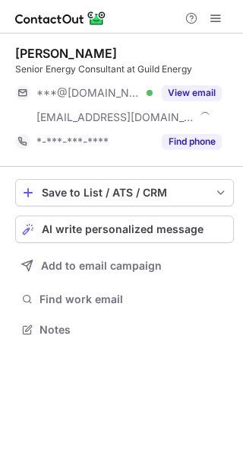
scroll to position [318, 243]
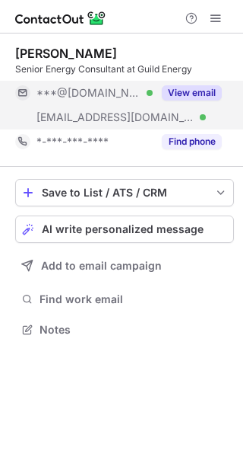
click at [132, 101] on div "***@yahoo.co.uk Verified" at bounding box center [84, 93] width 138 height 24
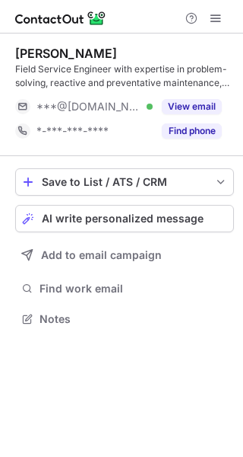
scroll to position [307, 243]
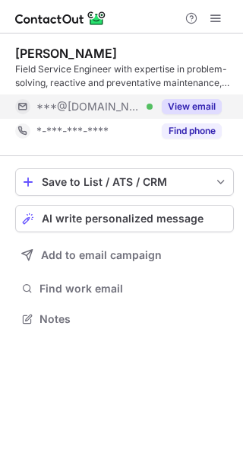
click at [138, 103] on div "***@gmail.com Verified" at bounding box center [95, 107] width 116 height 14
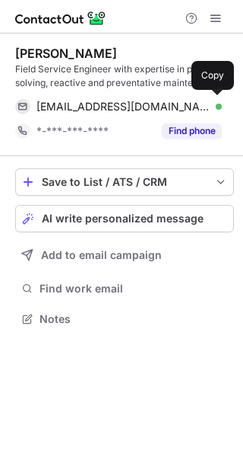
click at [138, 103] on span "patersonsm88@gmail.com" at bounding box center [124, 107] width 174 height 14
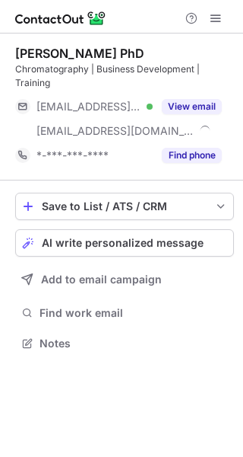
scroll to position [332, 243]
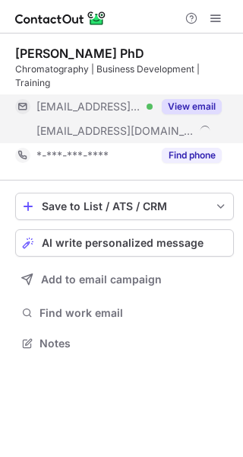
click at [113, 116] on div "[EMAIL_ADDRESS][DOMAIN_NAME] Verified" at bounding box center [84, 106] width 138 height 24
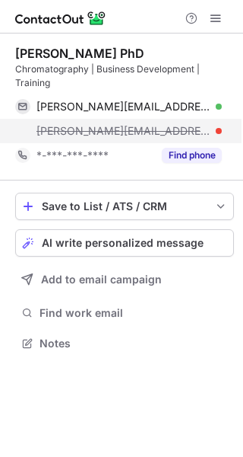
click at [107, 132] on span "[PERSON_NAME][EMAIL_ADDRESS][PERSON_NAME][DOMAIN_NAME]" at bounding box center [124, 131] width 174 height 14
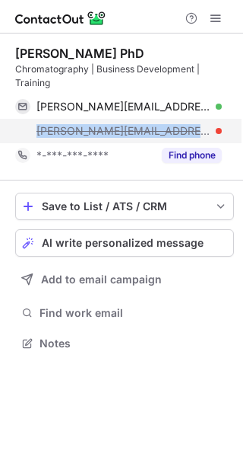
click at [107, 132] on span "[PERSON_NAME][EMAIL_ADDRESS][PERSON_NAME][DOMAIN_NAME]" at bounding box center [124, 131] width 174 height 14
copy span "[PERSON_NAME][EMAIL_ADDRESS][PERSON_NAME][DOMAIN_NAME]"
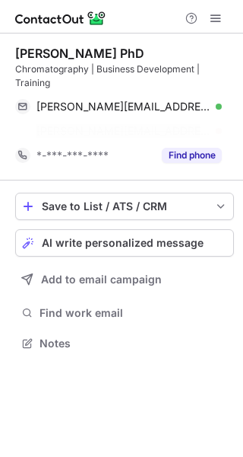
scroll to position [307, 243]
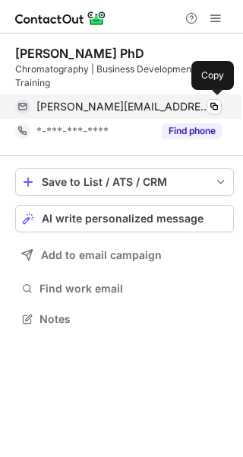
click at [100, 113] on div "[PERSON_NAME][EMAIL_ADDRESS][PERSON_NAME][DOMAIN_NAME] Verified Copy" at bounding box center [118, 106] width 207 height 24
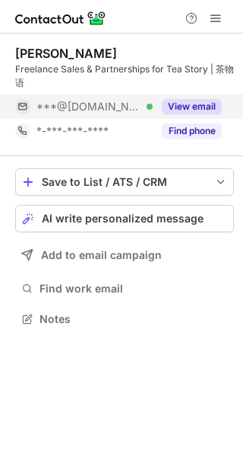
scroll to position [307, 243]
click at [129, 102] on div "***@gmail.com Verified" at bounding box center [95, 107] width 116 height 14
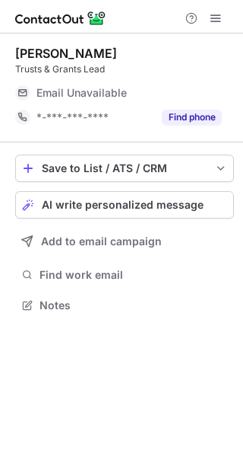
scroll to position [8, 8]
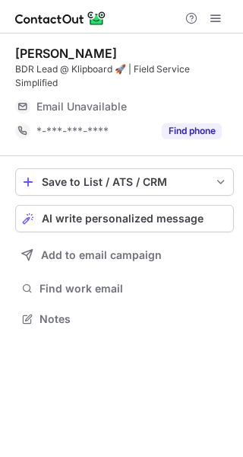
scroll to position [307, 243]
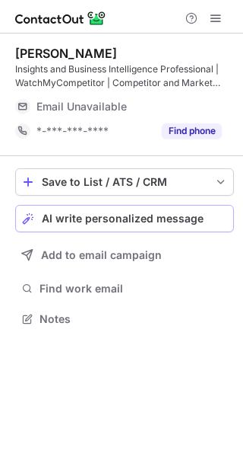
scroll to position [307, 243]
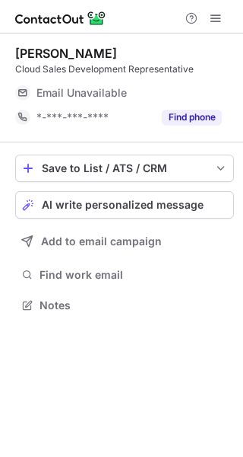
scroll to position [8, 8]
